Goal: Task Accomplishment & Management: Manage account settings

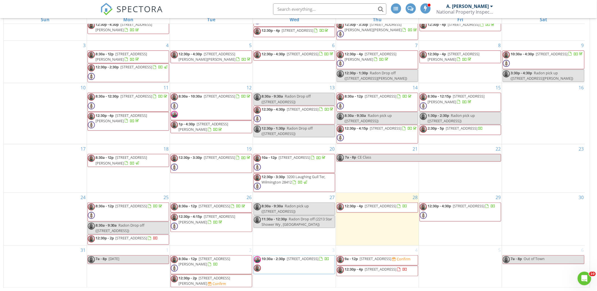
scroll to position [75, 0]
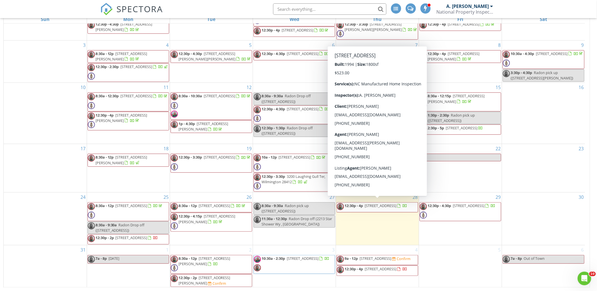
click at [389, 203] on span "[STREET_ADDRESS]" at bounding box center [381, 205] width 32 height 5
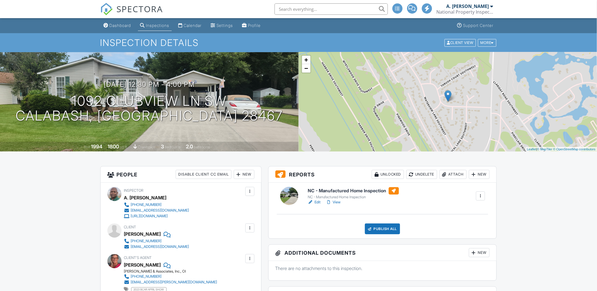
click at [339, 203] on link "View" at bounding box center [333, 202] width 15 height 6
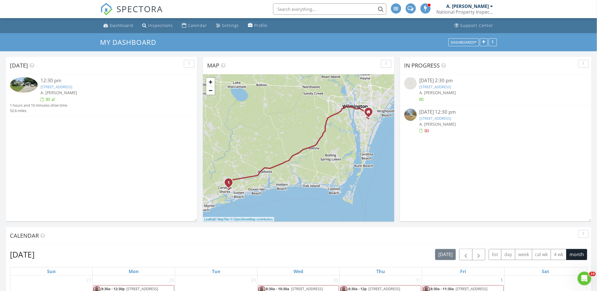
drag, startPoint x: 509, startPoint y: 169, endPoint x: 461, endPoint y: 140, distance: 55.8
click at [493, 158] on div "In Progress 08/15/25 2:30 pm 319 Waterline Way, Riegelwood, NC 28456 A. Darnell…" at bounding box center [496, 139] width 192 height 164
click at [197, 23] on div "Calendar" at bounding box center [197, 25] width 19 height 5
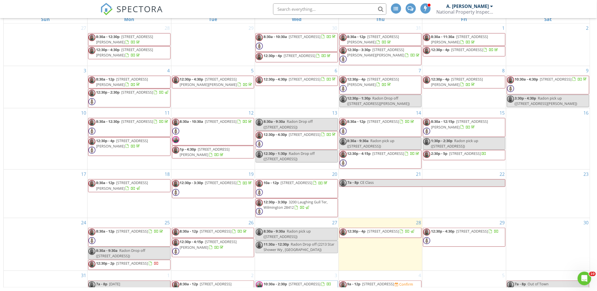
scroll to position [27, 0]
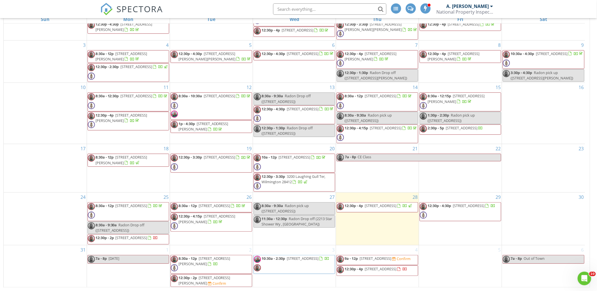
click at [475, 203] on span "[STREET_ADDRESS]" at bounding box center [469, 205] width 32 height 5
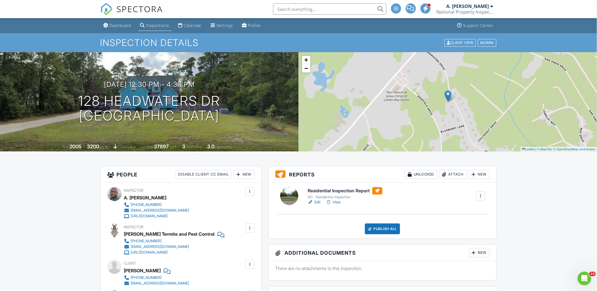
click at [194, 27] on div "Calendar" at bounding box center [193, 25] width 18 height 5
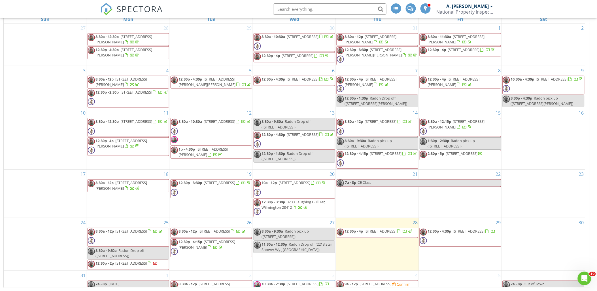
scroll to position [27, 0]
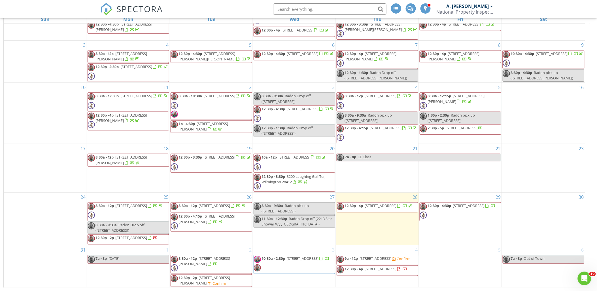
click at [545, 122] on div "16" at bounding box center [543, 113] width 83 height 61
click at [536, 225] on div "30" at bounding box center [543, 218] width 83 height 52
click at [131, 269] on div "1 7a - 8p Labor Day" at bounding box center [128, 266] width 83 height 42
click at [462, 267] on div "5" at bounding box center [460, 266] width 83 height 42
